Goal: Transaction & Acquisition: Purchase product/service

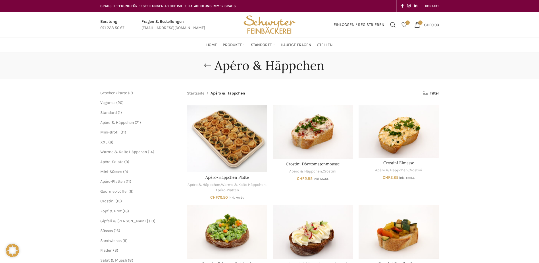
click at [111, 27] on link "Infobox link" at bounding box center [112, 24] width 24 height 13
click at [107, 28] on link "Infobox link" at bounding box center [112, 24] width 24 height 13
drag, startPoint x: 125, startPoint y: 28, endPoint x: 86, endPoint y: 27, distance: 38.9
click at [86, 27] on div "Beratung 071 228 50 67 Fragen & Bestellungen bestellungen@schwyter.com Einlogge…" at bounding box center [269, 25] width 539 height 26
copy p "071 228 50 67"
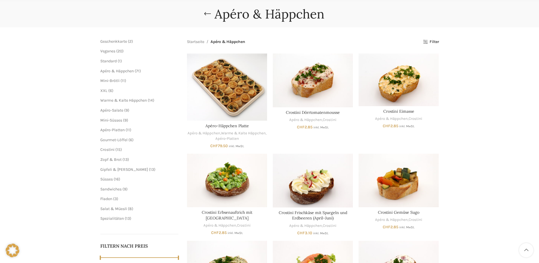
scroll to position [57, 0]
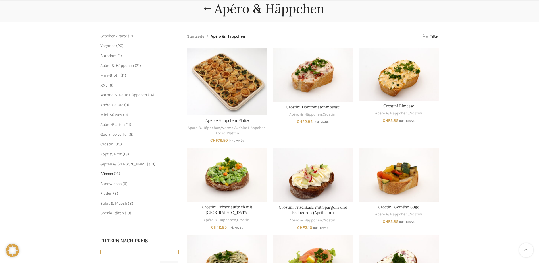
click at [111, 174] on span "Süsses" at bounding box center [106, 173] width 13 height 5
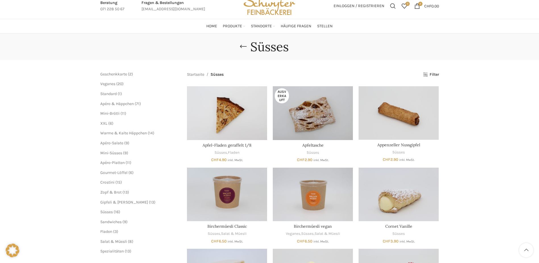
scroll to position [57, 0]
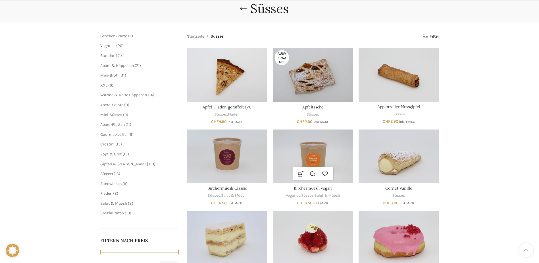
click at [292, 161] on img "Birchermüesli vegan" at bounding box center [313, 155] width 80 height 53
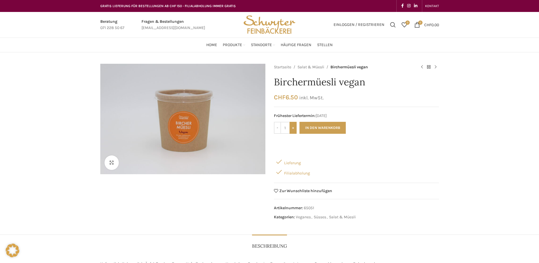
click at [294, 128] on input "+" at bounding box center [293, 128] width 7 height 12
type input "2"
click at [316, 128] on button "In den Warenkorb" at bounding box center [323, 128] width 46 height 12
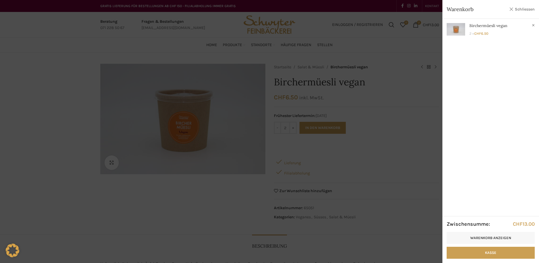
click at [511, 10] on link "Schliessen" at bounding box center [522, 9] width 26 height 7
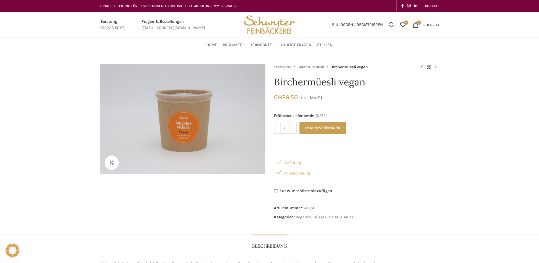
click at [303, 66] on link "Salat & Müesli" at bounding box center [311, 67] width 27 height 6
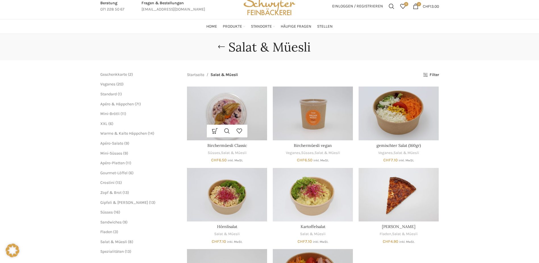
scroll to position [28, 0]
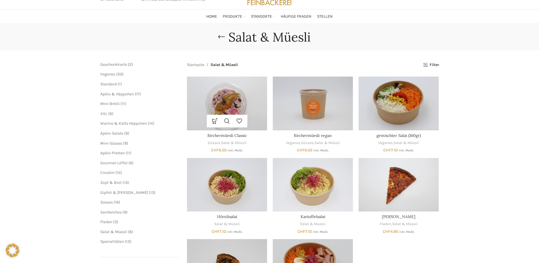
click at [240, 101] on img "Birchermüesli Classic" at bounding box center [227, 102] width 80 height 53
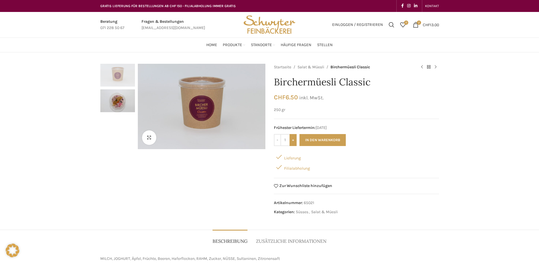
click at [294, 137] on input "+" at bounding box center [293, 140] width 7 height 12
type input "4"
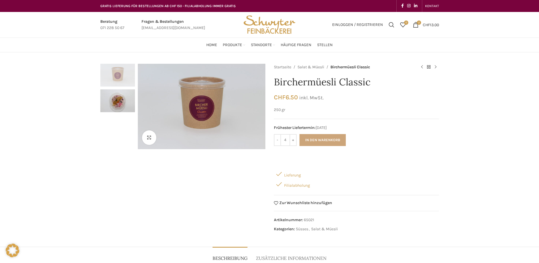
click at [310, 140] on button "In den Warenkorb" at bounding box center [323, 140] width 46 height 12
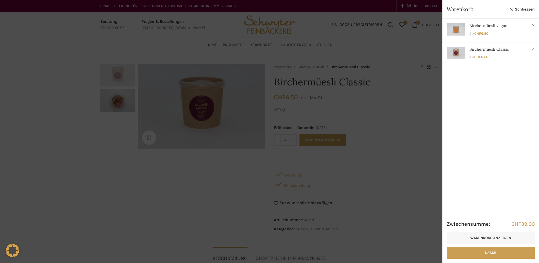
click at [381, 46] on div at bounding box center [269, 131] width 539 height 263
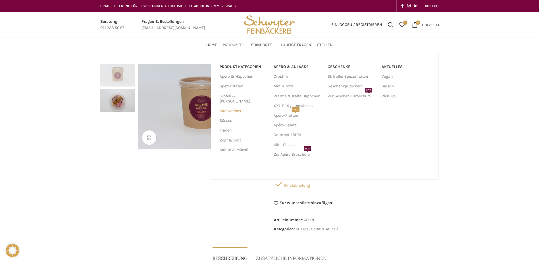
click at [234, 106] on link "Sandwiches" at bounding box center [243, 111] width 47 height 10
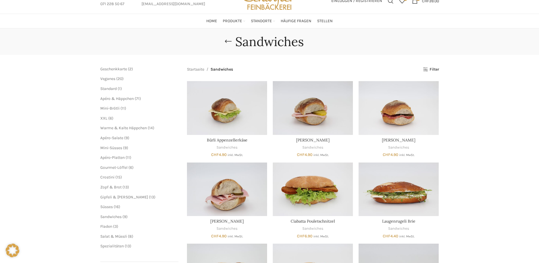
scroll to position [57, 0]
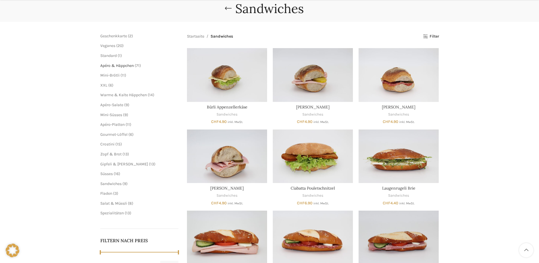
click at [115, 65] on span "Apéro & Häppchen" at bounding box center [117, 65] width 34 height 5
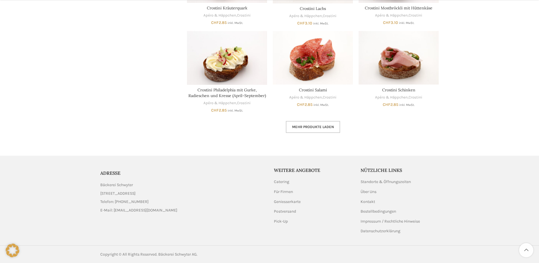
scroll to position [343, 0]
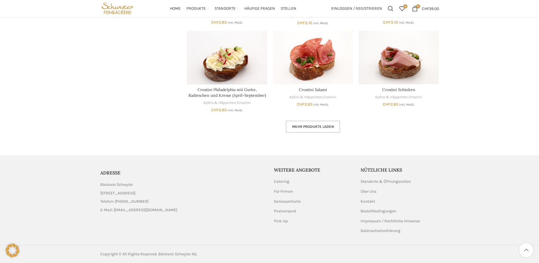
click at [303, 128] on span "Mehr Produkte laden" at bounding box center [313, 126] width 42 height 5
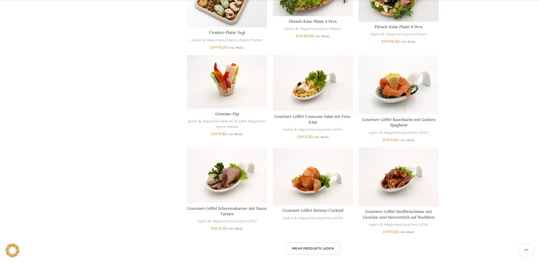
scroll to position [627, 0]
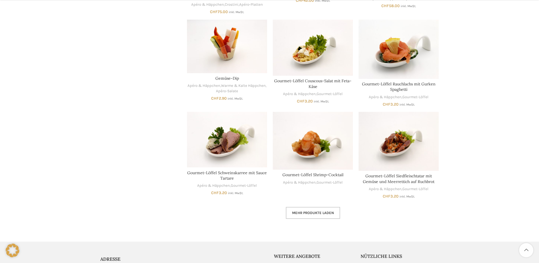
click at [294, 214] on span "Mehr Produkte laden" at bounding box center [313, 212] width 42 height 5
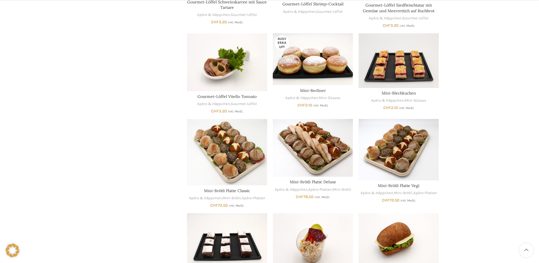
scroll to position [826, 0]
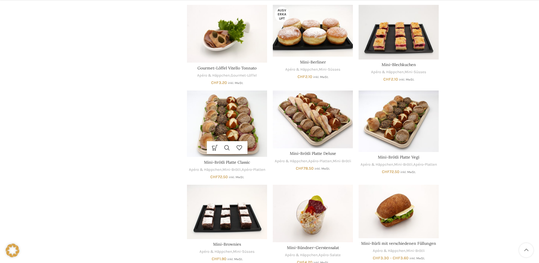
click at [212, 127] on img "Mini-Brötli Platte Classic" at bounding box center [227, 123] width 80 height 67
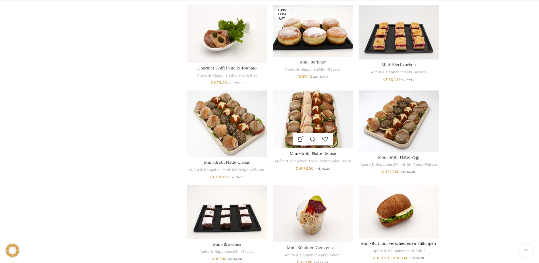
click at [319, 117] on img "Mini-Brötli Platte Deluxe" at bounding box center [313, 119] width 80 height 58
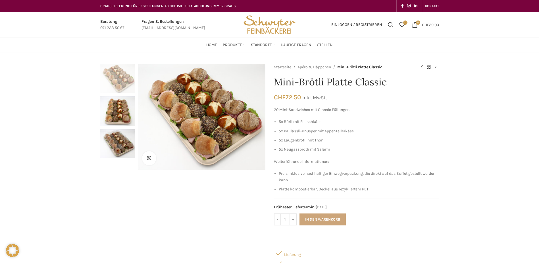
click at [309, 216] on button "In den Warenkorb" at bounding box center [323, 219] width 46 height 12
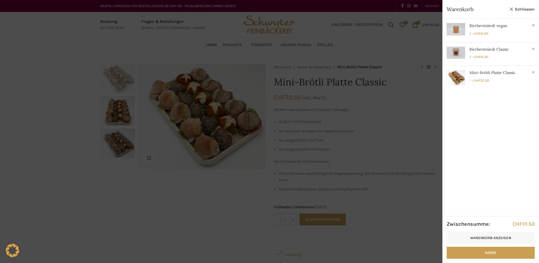
click at [236, 191] on div at bounding box center [269, 131] width 539 height 263
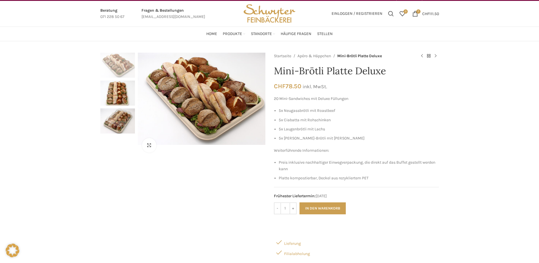
scroll to position [28, 0]
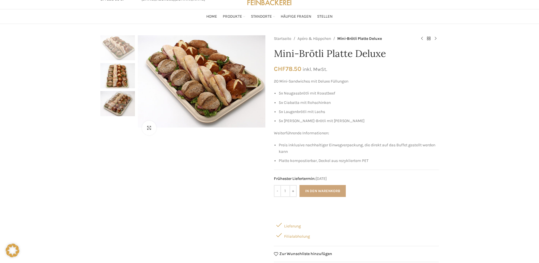
click at [310, 193] on button "In den Warenkorb" at bounding box center [323, 191] width 46 height 12
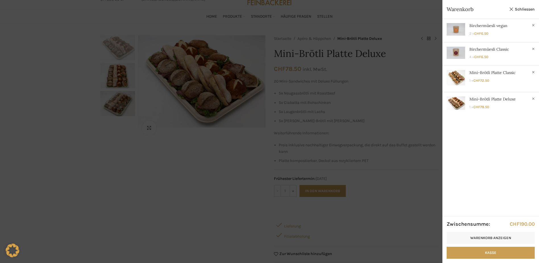
click at [390, 129] on div at bounding box center [269, 131] width 539 height 263
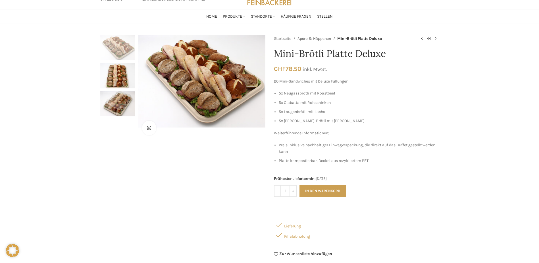
click at [317, 39] on link "Apéro & Häppchen" at bounding box center [315, 39] width 34 height 6
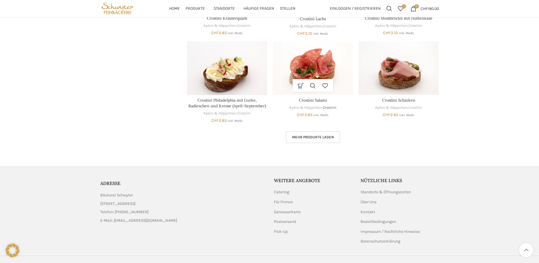
scroll to position [343, 0]
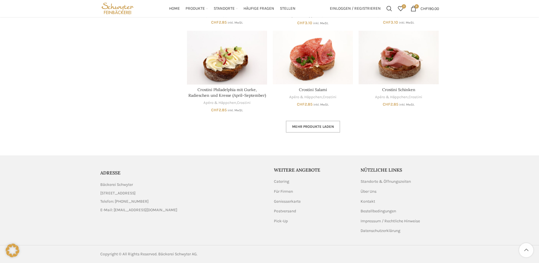
click at [314, 128] on span "Mehr Produkte laden" at bounding box center [313, 126] width 42 height 5
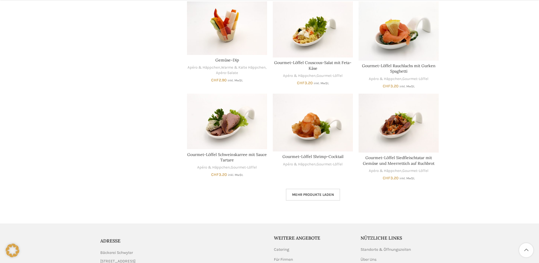
scroll to position [655, 0]
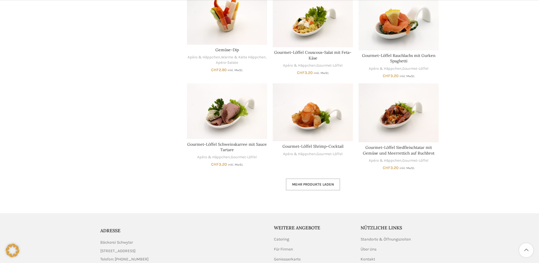
click at [309, 188] on link "Mehr Produkte laden" at bounding box center [313, 184] width 54 height 12
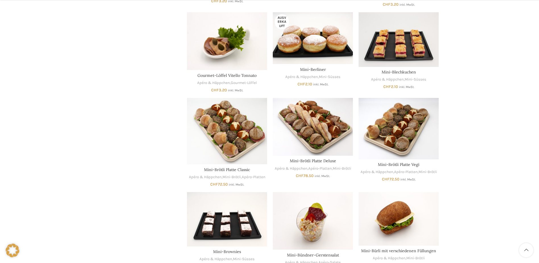
scroll to position [826, 0]
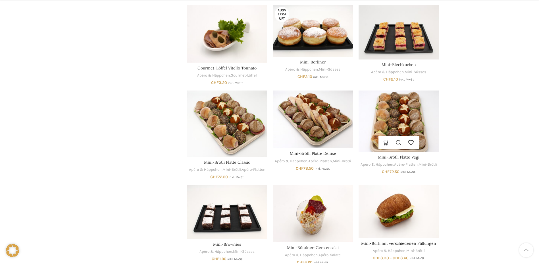
click at [392, 107] on img "Mini-Brötli Platte Vegi" at bounding box center [399, 120] width 80 height 61
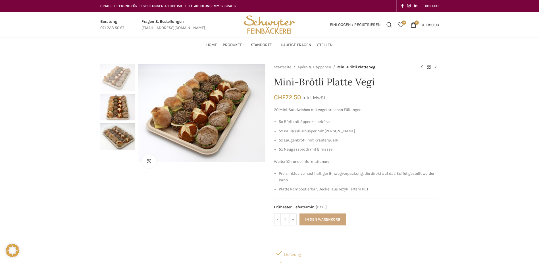
click at [317, 221] on button "In den Warenkorb" at bounding box center [323, 219] width 46 height 12
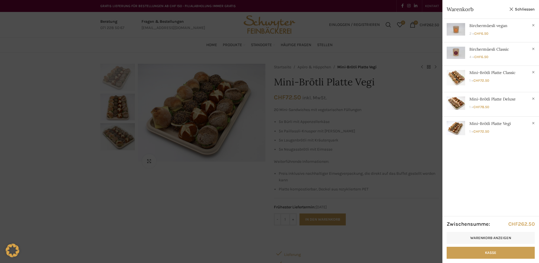
click at [406, 95] on div at bounding box center [269, 131] width 539 height 263
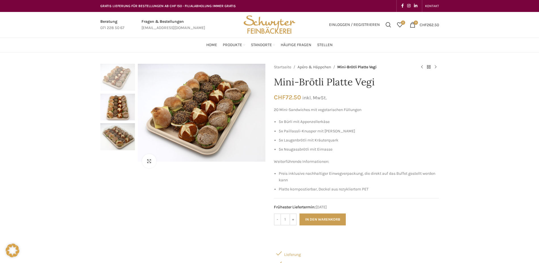
click at [317, 65] on link "Apéro & Häppchen" at bounding box center [315, 67] width 34 height 6
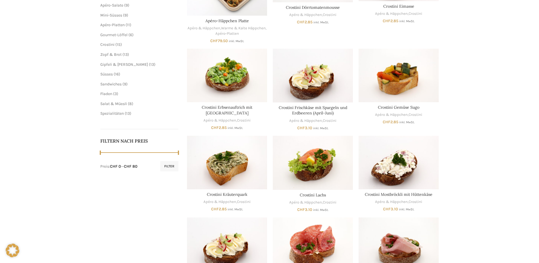
scroll to position [343, 0]
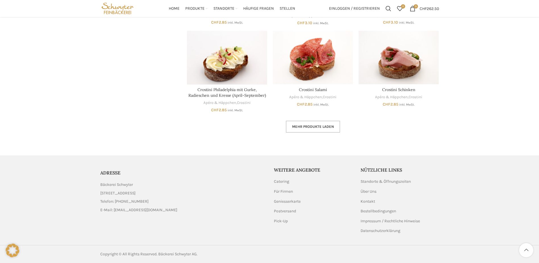
click at [323, 125] on span "Mehr Produkte laden" at bounding box center [313, 126] width 42 height 5
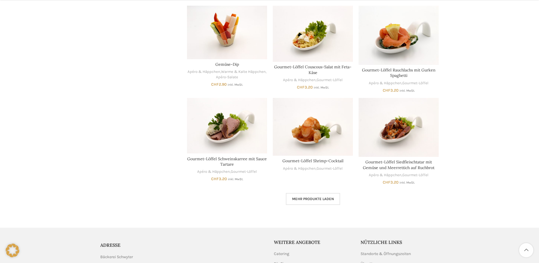
scroll to position [713, 0]
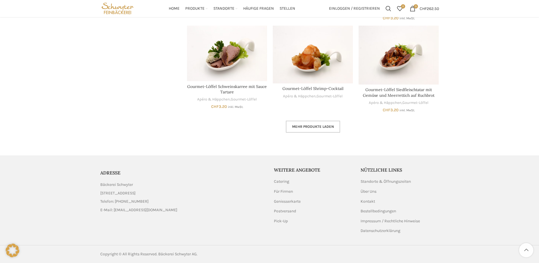
click at [316, 124] on span "Mehr Produkte laden" at bounding box center [313, 126] width 42 height 5
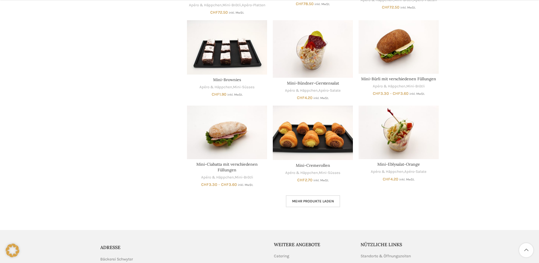
scroll to position [997, 0]
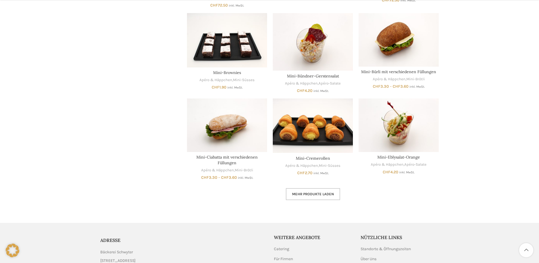
click at [308, 194] on span "Mehr Produkte laden" at bounding box center [313, 194] width 42 height 5
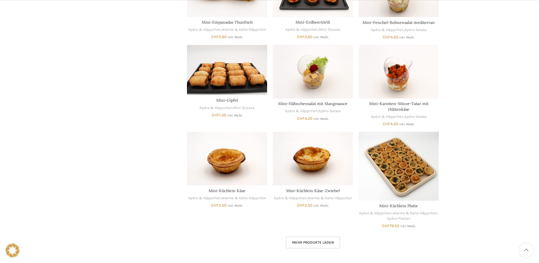
scroll to position [1310, 0]
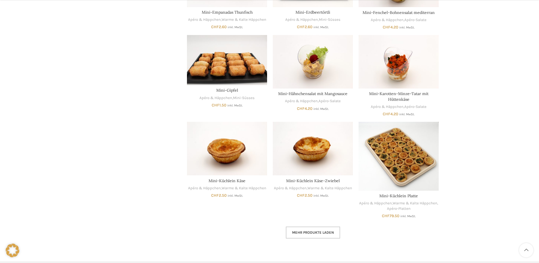
click at [319, 232] on span "Mehr Produkte laden" at bounding box center [313, 232] width 42 height 5
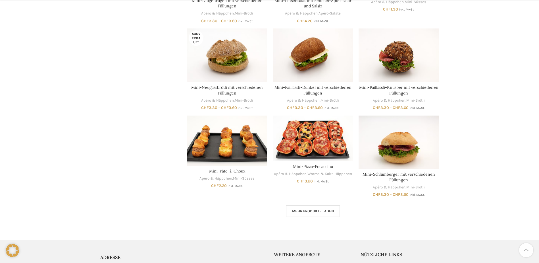
scroll to position [1679, 0]
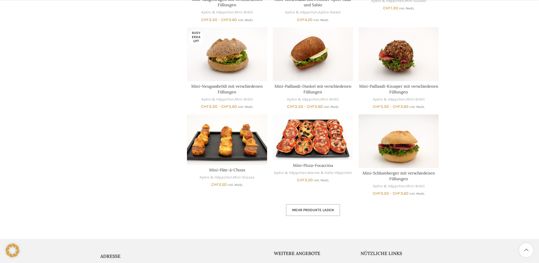
click at [315, 207] on link "Mehr Produkte laden" at bounding box center [313, 210] width 54 height 12
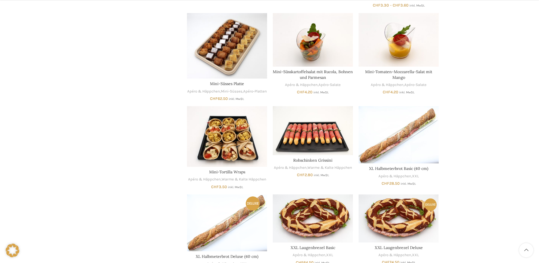
scroll to position [1878, 0]
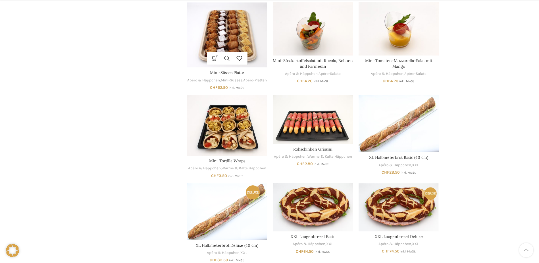
click at [238, 38] on img "Mini-Süsses Platte" at bounding box center [227, 34] width 80 height 65
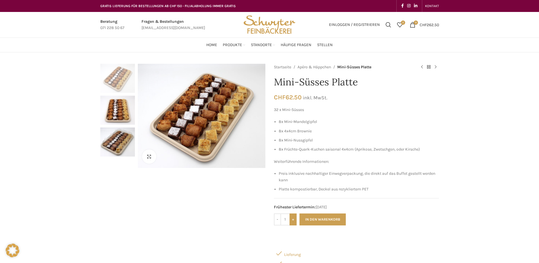
click at [292, 219] on input "+" at bounding box center [293, 219] width 7 height 12
type input "2"
click at [319, 220] on button "In den Warenkorb" at bounding box center [323, 219] width 46 height 12
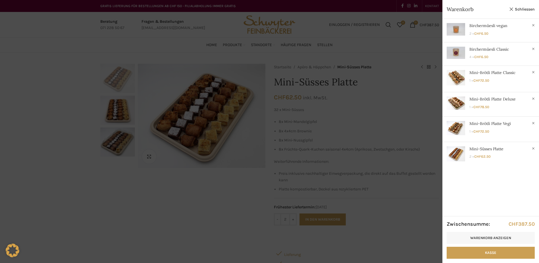
click at [205, 47] on div at bounding box center [269, 131] width 539 height 263
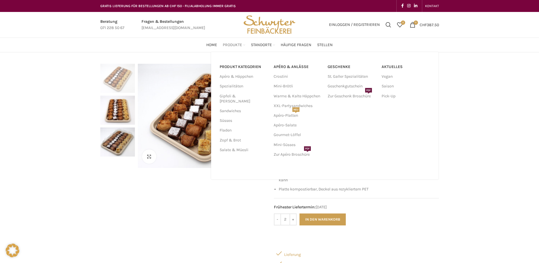
click at [227, 46] on span "Produkte" at bounding box center [232, 44] width 19 height 5
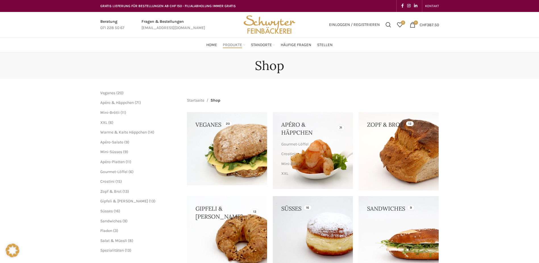
click at [219, 157] on link at bounding box center [227, 148] width 80 height 73
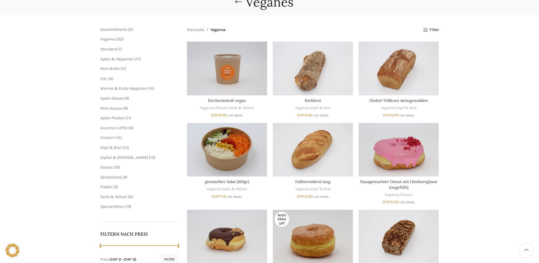
scroll to position [28, 0]
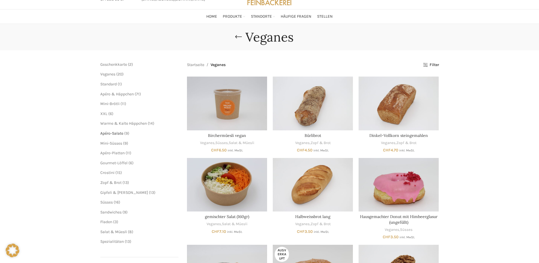
click at [109, 133] on span "Apéro-Salate" at bounding box center [111, 133] width 23 height 5
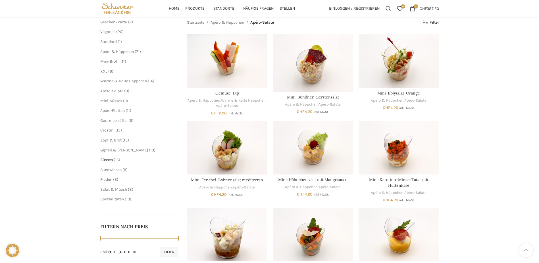
scroll to position [57, 0]
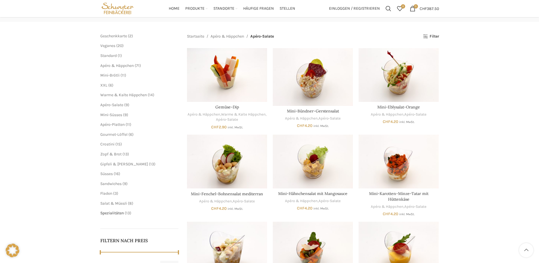
click at [115, 212] on span "Spezialitäten" at bounding box center [112, 212] width 24 height 5
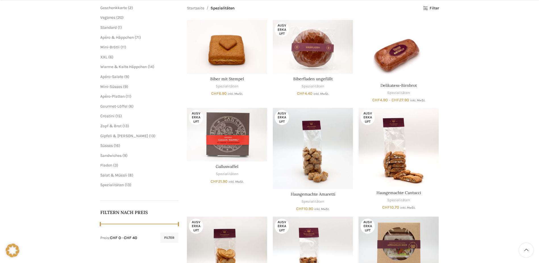
scroll to position [85, 0]
click at [110, 176] on span "Salat & Müesli" at bounding box center [113, 174] width 27 height 5
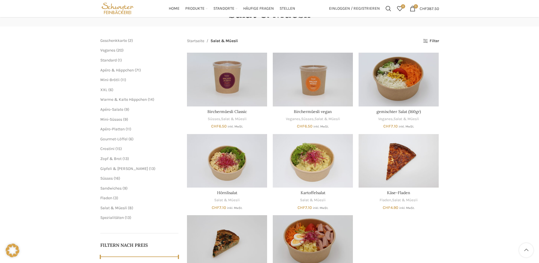
scroll to position [28, 0]
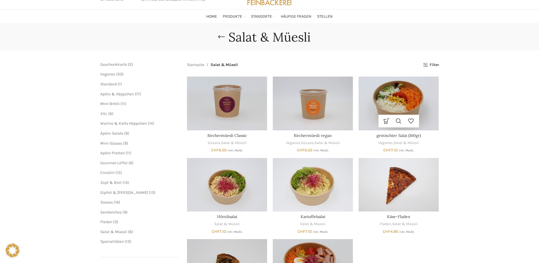
click at [392, 105] on img "gemischter Salat (160gr)" at bounding box center [399, 102] width 80 height 53
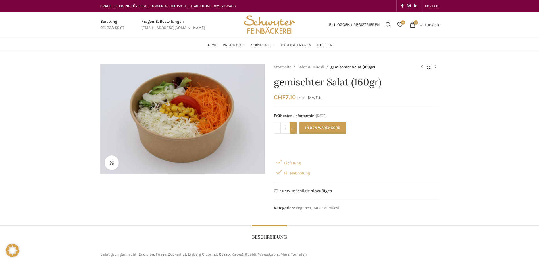
click at [292, 127] on input "+" at bounding box center [293, 128] width 7 height 12
click at [279, 127] on input "-" at bounding box center [277, 128] width 7 height 12
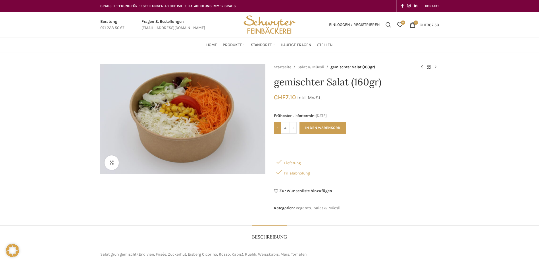
click at [279, 127] on input "-" at bounding box center [277, 128] width 7 height 12
click at [424, 26] on span "CHF" at bounding box center [423, 24] width 7 height 5
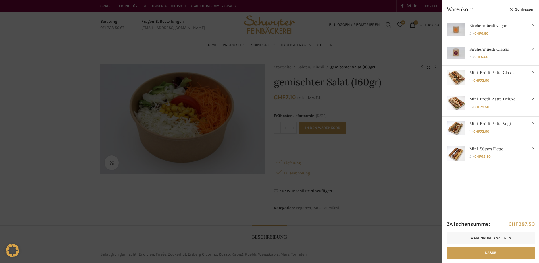
click at [292, 128] on div at bounding box center [269, 131] width 539 height 263
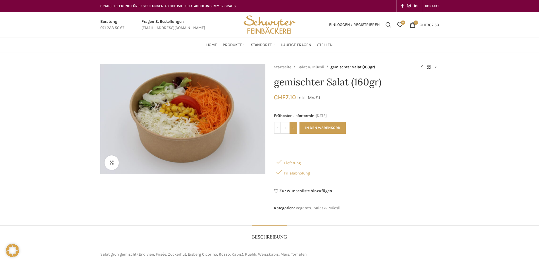
click at [292, 128] on input "+" at bounding box center [293, 128] width 7 height 12
click at [292, 127] on input "+" at bounding box center [293, 128] width 7 height 12
type input "5"
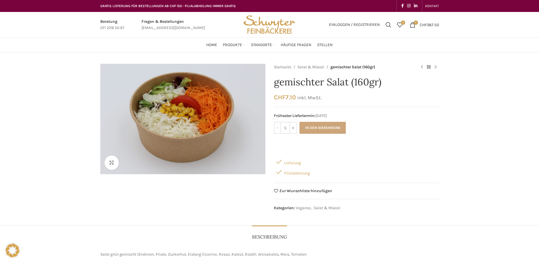
click at [313, 126] on button "In den Warenkorb" at bounding box center [323, 128] width 46 height 12
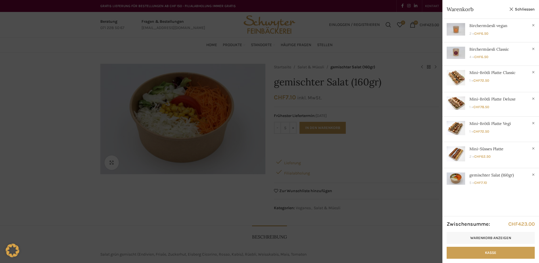
click at [171, 47] on div at bounding box center [269, 131] width 539 height 263
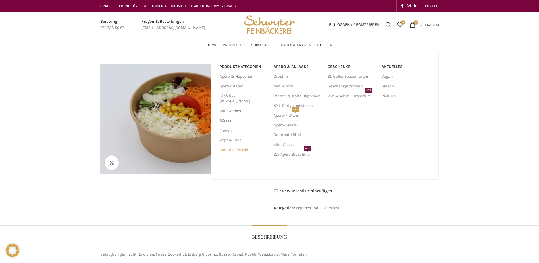
click at [225, 145] on link "Salate & Müesli" at bounding box center [243, 150] width 47 height 10
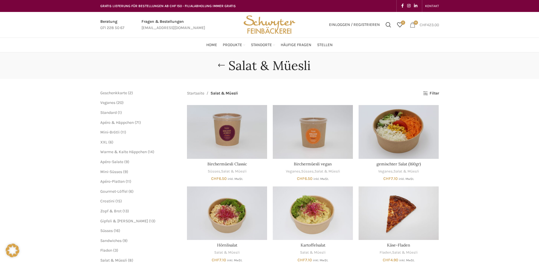
click at [423, 26] on span "CHF" at bounding box center [423, 24] width 7 height 5
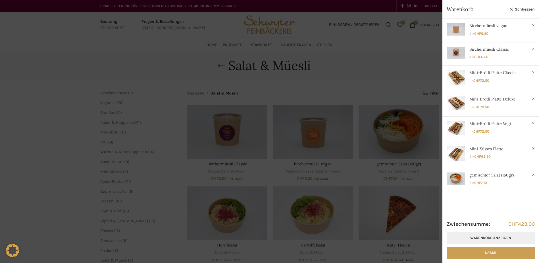
click at [471, 240] on link "Warenkorb anzeigen" at bounding box center [491, 238] width 88 height 12
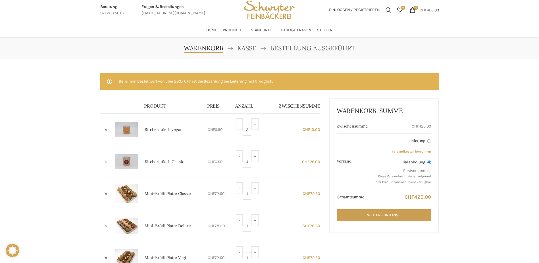
scroll to position [28, 0]
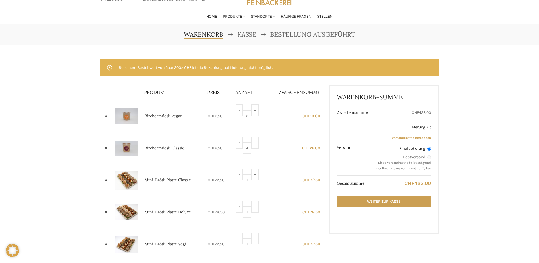
click at [413, 127] on label "Lieferung" at bounding box center [402, 127] width 57 height 6
click at [427, 127] on input "Lieferung" at bounding box center [429, 127] width 4 height 4
radio input "true"
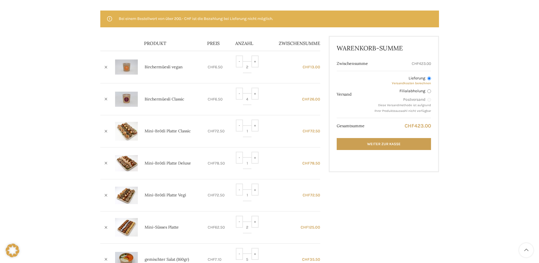
scroll to position [0, 0]
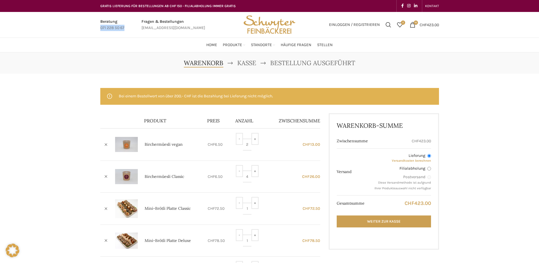
drag, startPoint x: 126, startPoint y: 28, endPoint x: 93, endPoint y: 28, distance: 32.7
click at [93, 28] on div "Beratung 071 228 50 67 Fragen & Bestellungen bestellungen@schwyter.com Einlogge…" at bounding box center [269, 25] width 539 height 26
copy p "071 228 50 67"
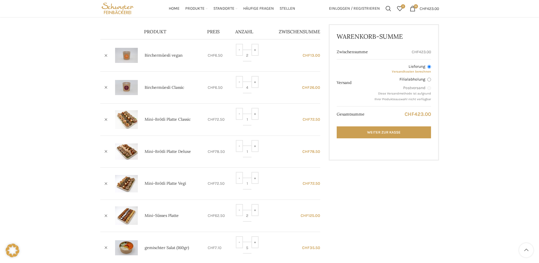
scroll to position [85, 0]
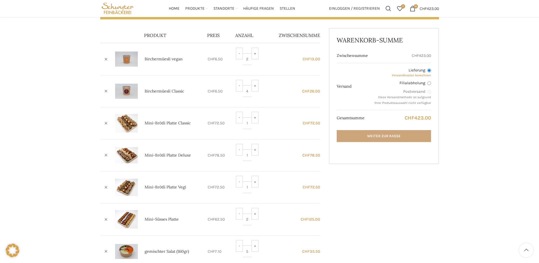
click at [357, 133] on link "Weiter zur Kasse" at bounding box center [384, 136] width 94 height 12
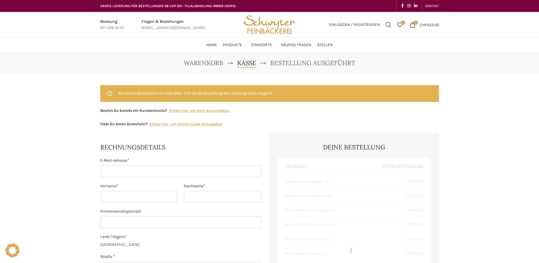
select select "SG"
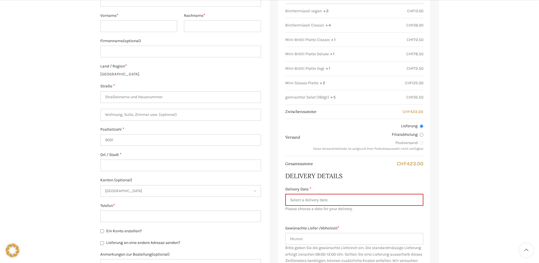
scroll to position [171, 0]
click at [317, 195] on input "Delivery Date *" at bounding box center [354, 199] width 138 height 12
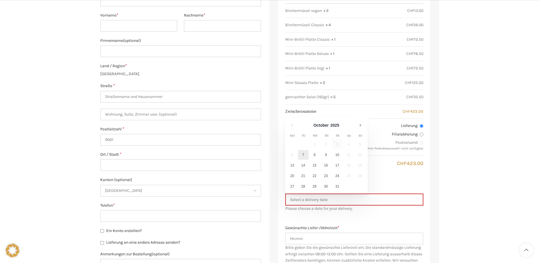
click at [302, 155] on link "7" at bounding box center [303, 155] width 11 height 10
type input "[DATE]"
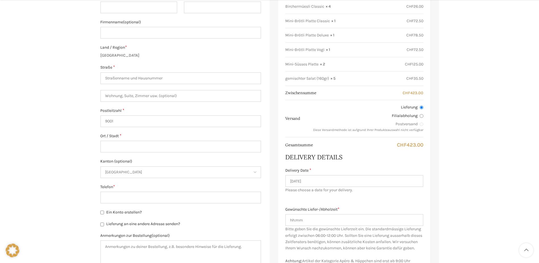
scroll to position [199, 0]
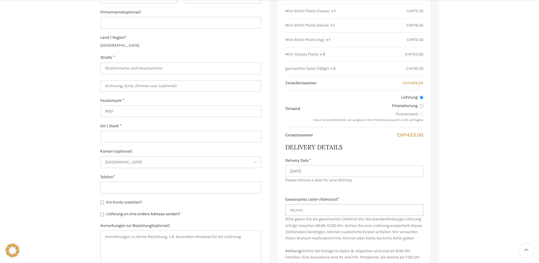
click at [308, 209] on input "Gewünschte Liefer-/Abholzeit *" at bounding box center [354, 210] width 138 height 12
type input "11:15"
click at [503, 184] on div "Warenkorb Kasse Bestellung ausgeführt Bei einem Bestellwert von über 200.- CHF …" at bounding box center [269, 144] width 539 height 582
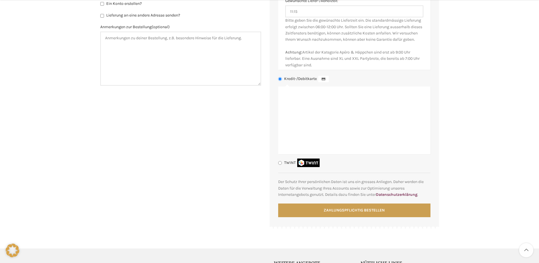
scroll to position [398, 0]
click at [285, 164] on label "TWINT" at bounding box center [302, 161] width 37 height 5
click at [282, 164] on input "TWINT" at bounding box center [280, 162] width 4 height 4
radio input "true"
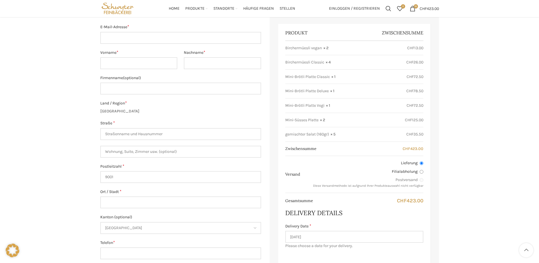
scroll to position [114, 0]
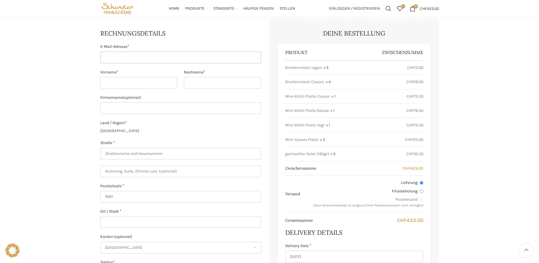
click at [122, 60] on input "E-Mail-Adresse *" at bounding box center [180, 57] width 161 height 12
type input "[EMAIL_ADDRESS][DOMAIN_NAME]"
type input "MARKUS"
type input "REBER"
type input "Swisscom"
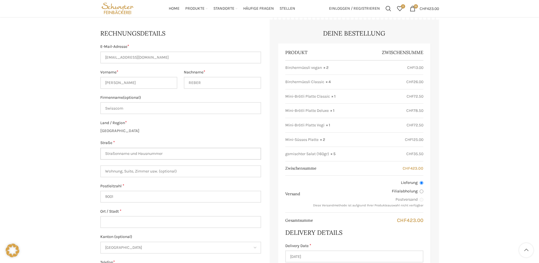
type input "[STREET_ADDRESS]"
type input "Worblaufen"
type input "+41793451555"
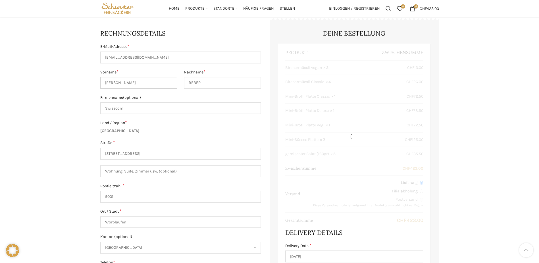
drag, startPoint x: 131, startPoint y: 78, endPoint x: 73, endPoint y: 76, distance: 58.3
click at [73, 76] on div "Warenkorb Kasse Bestellung ausgeführt Bei einem Bestellwert von über 200.- CHF …" at bounding box center [269, 203] width 539 height 529
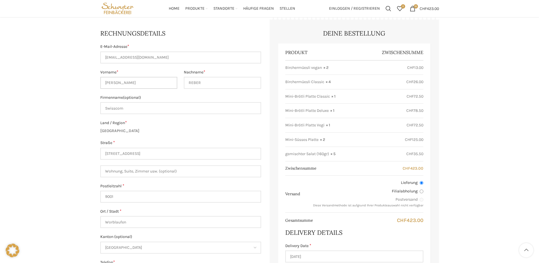
type input "Jasmin"
type input "Degenmann"
click at [73, 76] on div "Warenkorb Kasse Bestellung ausgeführt Bei einem Bestellwert von über 200.- CHF …" at bounding box center [269, 203] width 539 height 529
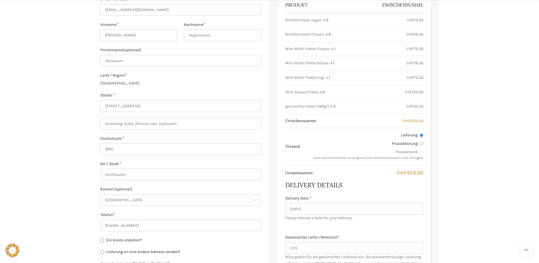
scroll to position [171, 0]
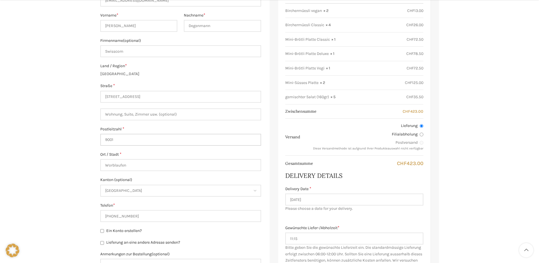
click at [115, 139] on input "9001" at bounding box center [180, 140] width 161 height 12
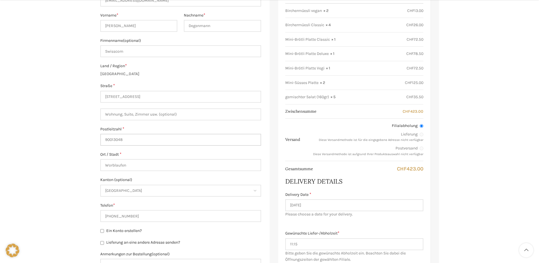
drag, startPoint x: 162, startPoint y: 139, endPoint x: 85, endPoint y: 135, distance: 76.9
click at [85, 135] on div "Warenkorb Kasse Bestellung ausgeführt Bei einem Bestellwert von über 200.- CHF …" at bounding box center [269, 169] width 539 height 575
type input "3048"
click at [82, 135] on div "Warenkorb Kasse Bestellung ausgeführt Bei einem Bestellwert von über 200.- CHF …" at bounding box center [269, 166] width 539 height 568
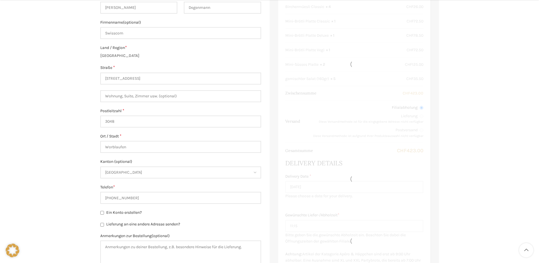
scroll to position [227, 0]
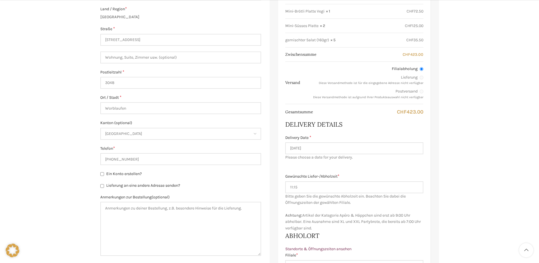
click at [128, 135] on span "St. Gallen" at bounding box center [181, 133] width 160 height 11
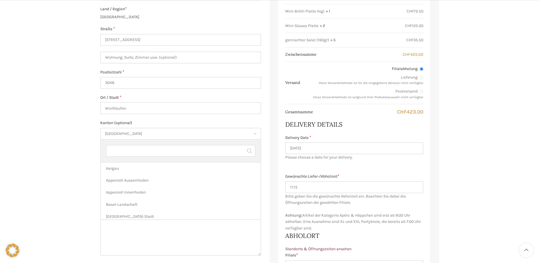
scroll to position [193, 0]
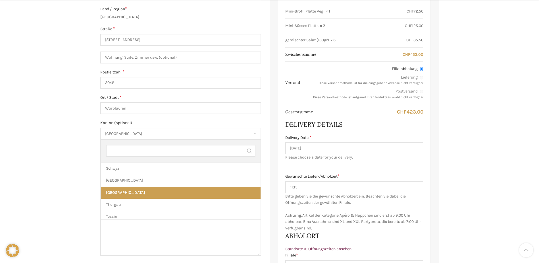
click at [117, 152] on input "text" at bounding box center [180, 151] width 149 height 12
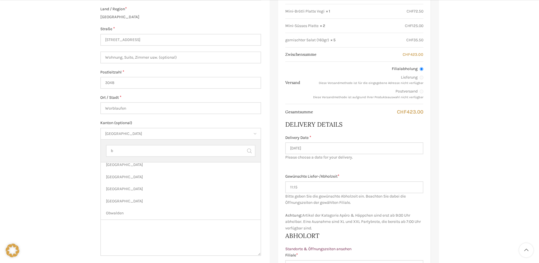
scroll to position [0, 0]
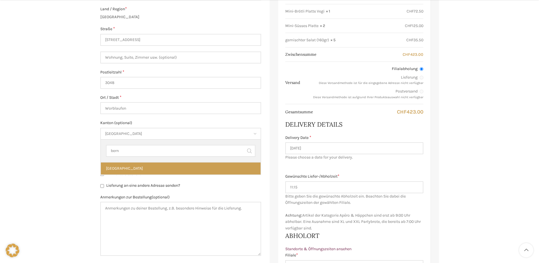
type input "bern"
select select "BE"
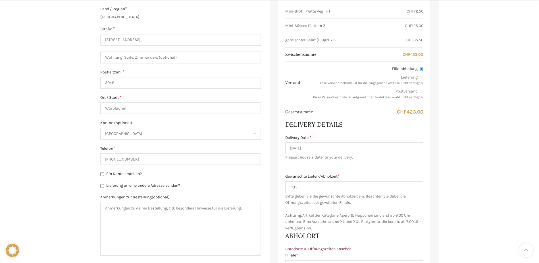
scroll to position [256, 0]
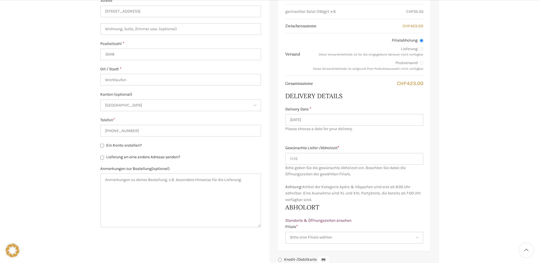
click at [101, 158] on input "Lieferung an eine andere Adresse senden?" at bounding box center [102, 157] width 4 height 4
checkbox input "true"
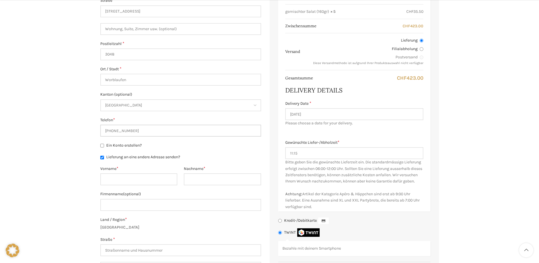
drag, startPoint x: 136, startPoint y: 130, endPoint x: 86, endPoint y: 126, distance: 50.7
click at [86, 126] on div "Warenkorb Kasse Bestellung ausgeführt Bei einem Bestellwert von über 200.- CHF …" at bounding box center [269, 116] width 539 height 638
type input "[PHONE_NUMBER]"
click at [37, 86] on div "Warenkorb Kasse Bestellung ausgeführt Bei einem Bestellwert von über 200.- CHF …" at bounding box center [269, 116] width 539 height 638
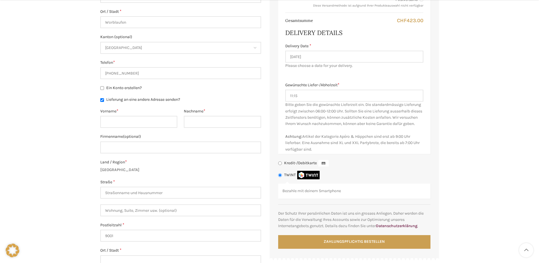
scroll to position [341, 0]
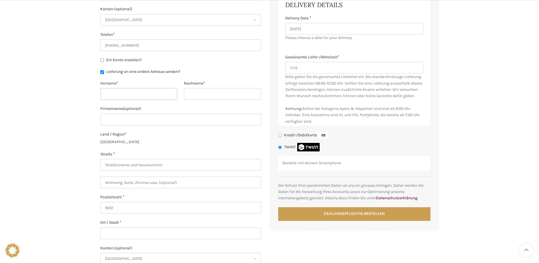
click at [116, 94] on input "Vorname *" at bounding box center [138, 94] width 77 height 12
type input "Jasmin"
type input "Degenmann"
type input "Swisscom"
click at [131, 166] on input "Straße *" at bounding box center [180, 165] width 161 height 12
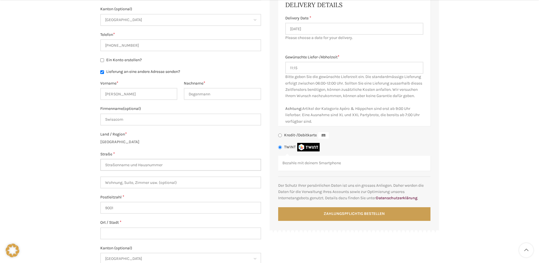
paste input "Dürrenmattstrasse 9 9000 St. Gallen"
drag, startPoint x: 181, startPoint y: 164, endPoint x: 144, endPoint y: 166, distance: 36.7
click at [144, 166] on input "Dürrenmattstrasse 9 9000 St. Gallen" at bounding box center [180, 165] width 161 height 12
type input "[STREET_ADDRESS]"
click at [129, 210] on input "9001" at bounding box center [180, 208] width 161 height 12
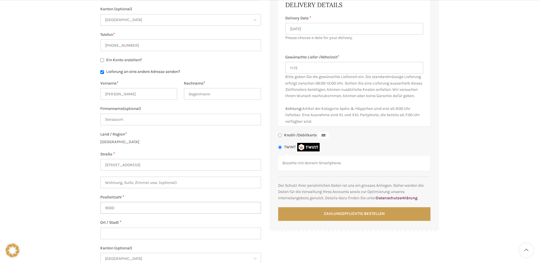
type input "9000"
drag, startPoint x: 103, startPoint y: 230, endPoint x: 107, endPoint y: 230, distance: 4.0
click at [103, 230] on input "Ort / Stadt *" at bounding box center [180, 233] width 161 height 12
type input "St. Gallen"
click at [68, 193] on div "Warenkorb Kasse Bestellung ausgeführt Bei einem Bestellwert von über 200.- CHF …" at bounding box center [269, 30] width 539 height 638
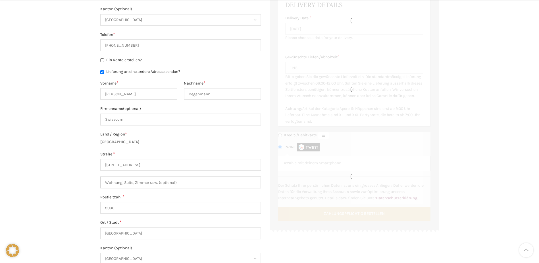
drag, startPoint x: 104, startPoint y: 182, endPoint x: 107, endPoint y: 182, distance: 2.9
click at [104, 182] on input "Wohnung, Suite, Zimmer usw. (optional)" at bounding box center [180, 182] width 161 height 12
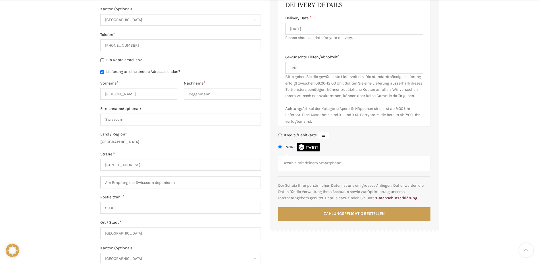
type input "Am Empfang der Swisscom deponieren"
click at [56, 139] on div "Warenkorb Kasse Bestellung ausgeführt Bei einem Bestellwert von über 200.- CHF …" at bounding box center [269, 30] width 539 height 638
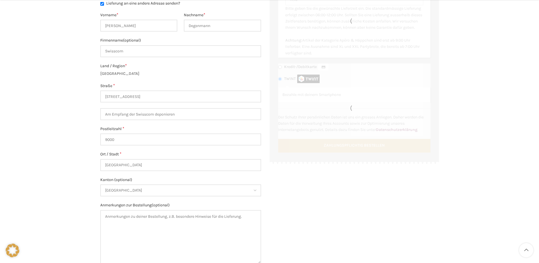
scroll to position [426, 0]
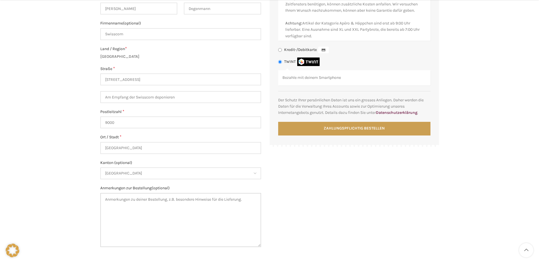
click at [126, 201] on textarea "Anmerkungen zur Bestellung (optional)" at bounding box center [180, 220] width 161 height 54
type textarea "D"
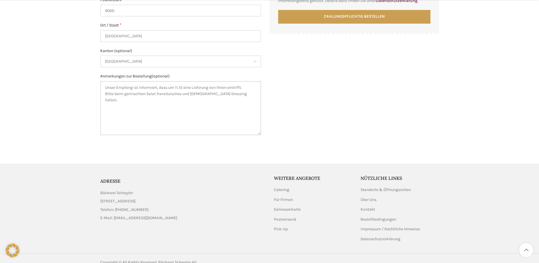
scroll to position [540, 0]
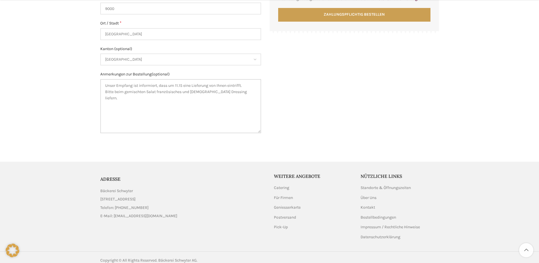
click at [251, 92] on textarea "Unser Empfang ist informiert, dass um 11.15 eine Lieferung von Ihnen eintrifft.…" at bounding box center [180, 106] width 161 height 54
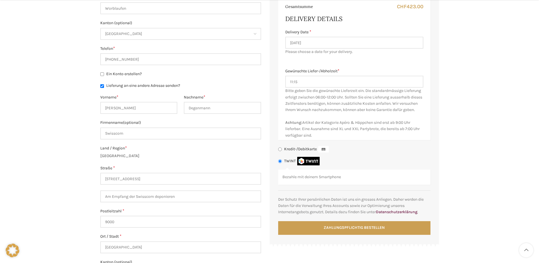
scroll to position [341, 0]
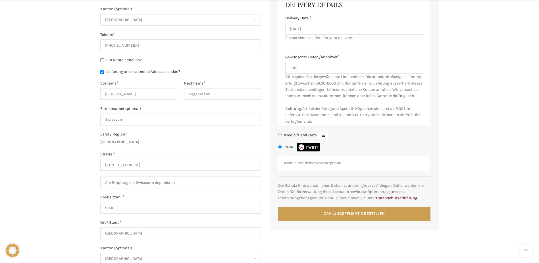
type textarea "Unser Empfang ist informiert, dass um 11.15 eine Lieferung von Ihnen eintrifft.…"
click at [168, 183] on input "Am Empfang der Swisscom deponieren" at bounding box center [180, 182] width 161 height 12
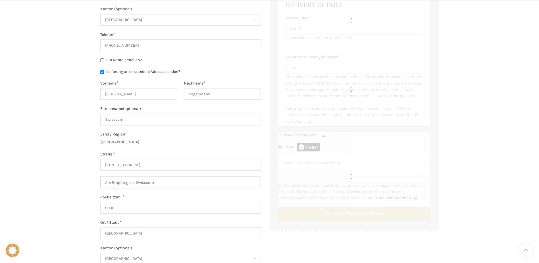
drag, startPoint x: 162, startPoint y: 181, endPoint x: 70, endPoint y: 178, distance: 92.1
click at [70, 178] on div "Warenkorb Kasse Bestellung ausgeführt Bei einem Bestellwert von über 200.- CHF …" at bounding box center [269, 30] width 539 height 638
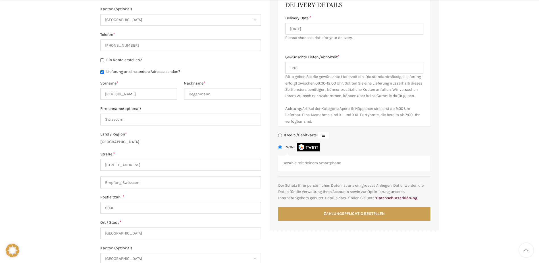
type input "Empfang Swisscom"
click at [70, 178] on div "Warenkorb Kasse Bestellung ausgeführt Bei einem Bestellwert von über 200.- CHF …" at bounding box center [269, 30] width 539 height 638
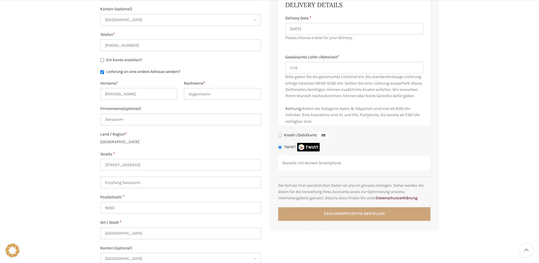
click at [350, 221] on button "Zahlungspflichtig bestellen" at bounding box center [354, 214] width 152 height 14
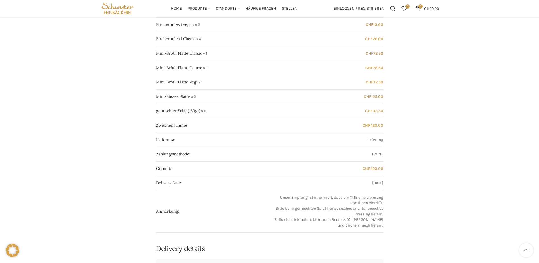
scroll to position [142, 0]
